Goal: Navigation & Orientation: Go to known website

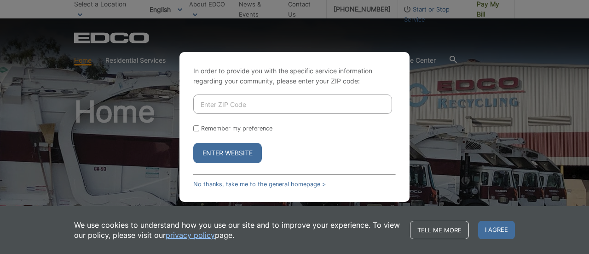
click at [220, 131] on label "Remember my preference" at bounding box center [236, 128] width 71 height 7
click at [199, 131] on input "Remember my preference" at bounding box center [196, 128] width 6 height 6
checkbox input "true"
click at [228, 149] on button "Enter Website" at bounding box center [227, 153] width 69 height 20
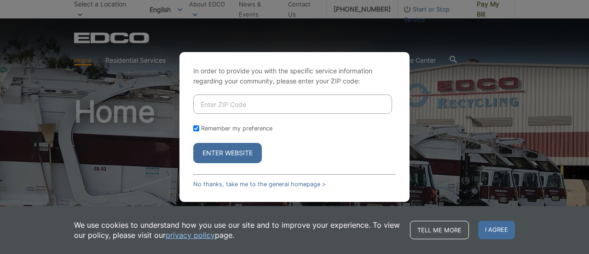
click at [228, 149] on button "Enter Website" at bounding box center [227, 153] width 69 height 20
drag, startPoint x: 228, startPoint y: 149, endPoint x: 233, endPoint y: 155, distance: 7.8
click at [233, 155] on button "Enter Website" at bounding box center [227, 153] width 69 height 20
drag, startPoint x: 233, startPoint y: 155, endPoint x: 316, endPoint y: 219, distance: 104.7
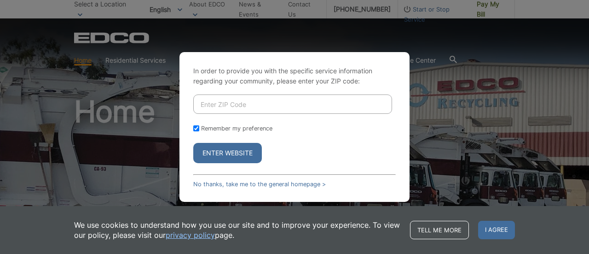
click at [316, 219] on body "Home Back Home Residential Services Overview Curbside Pickup Recycling Organic …" at bounding box center [294, 127] width 589 height 254
click at [481, 229] on span "I agree" at bounding box center [496, 229] width 37 height 18
